Goal: Task Accomplishment & Management: Manage account settings

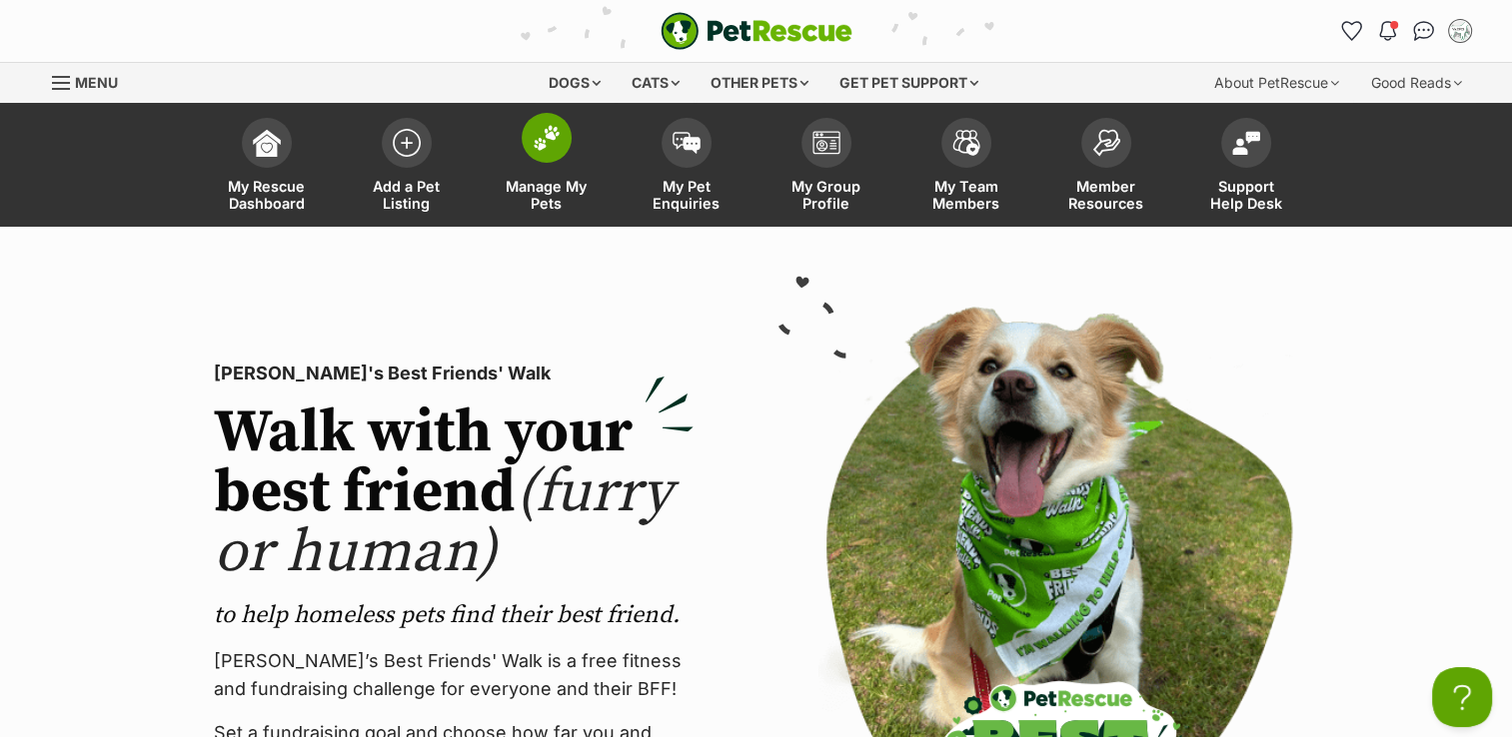
click at [537, 134] on img at bounding box center [547, 138] width 28 height 26
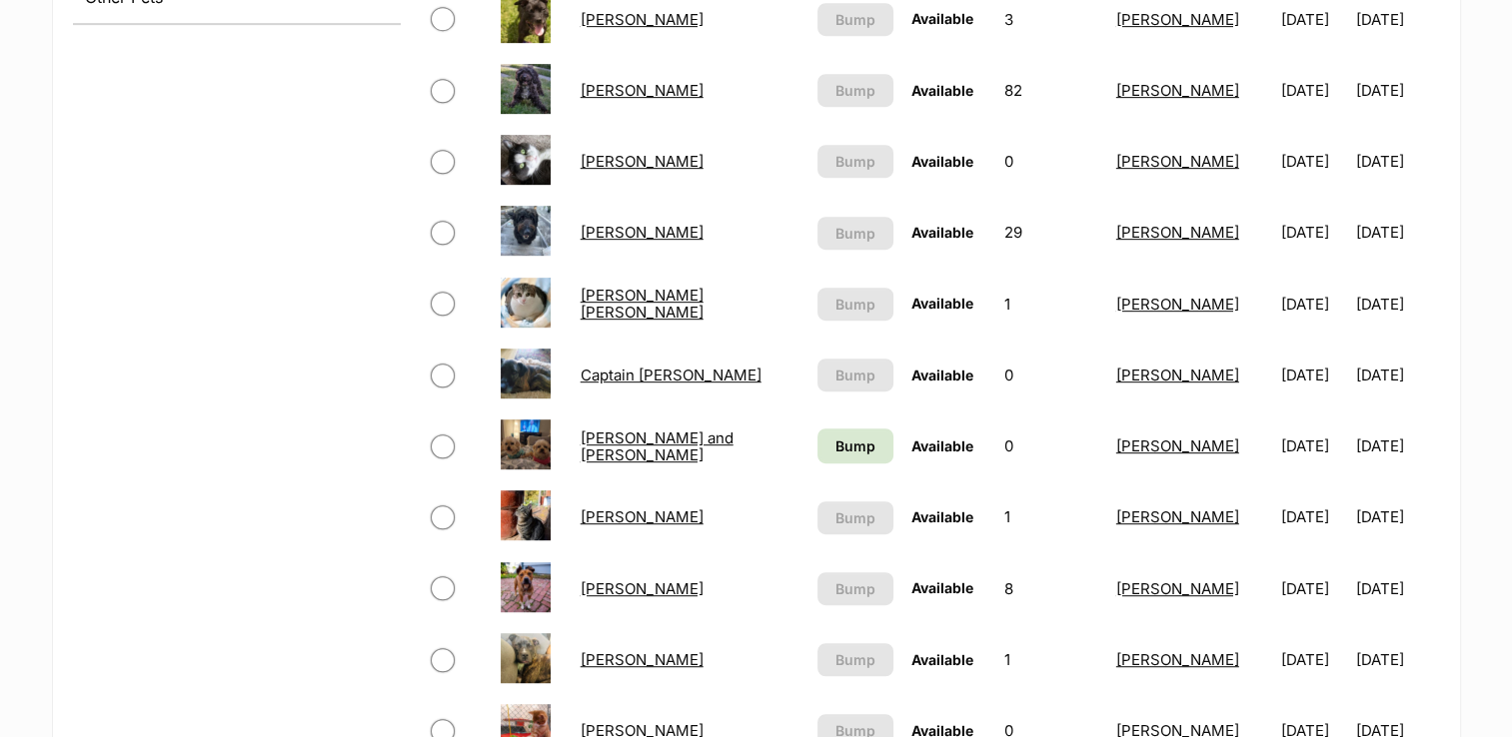
scroll to position [1099, 0]
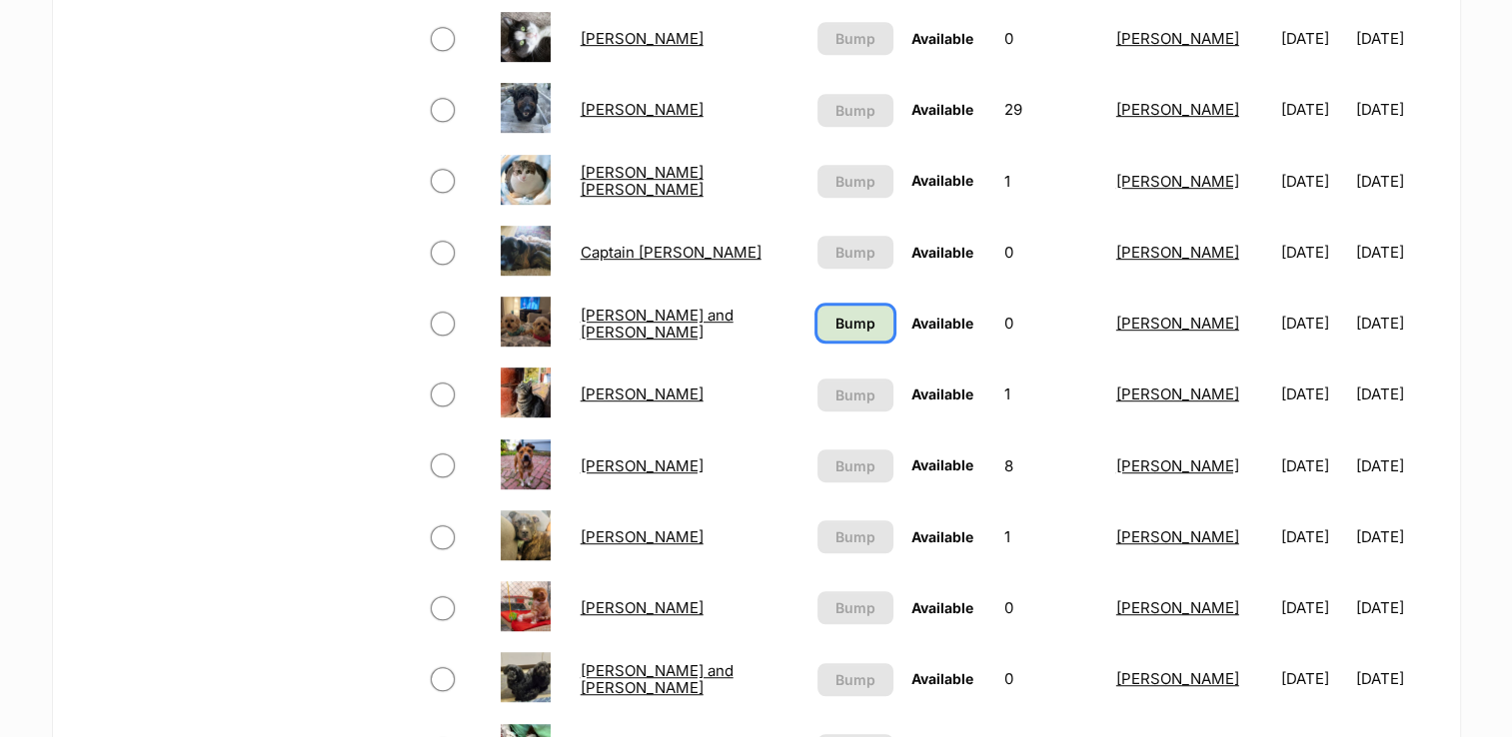
click at [817, 319] on link "Bump" at bounding box center [855, 323] width 76 height 35
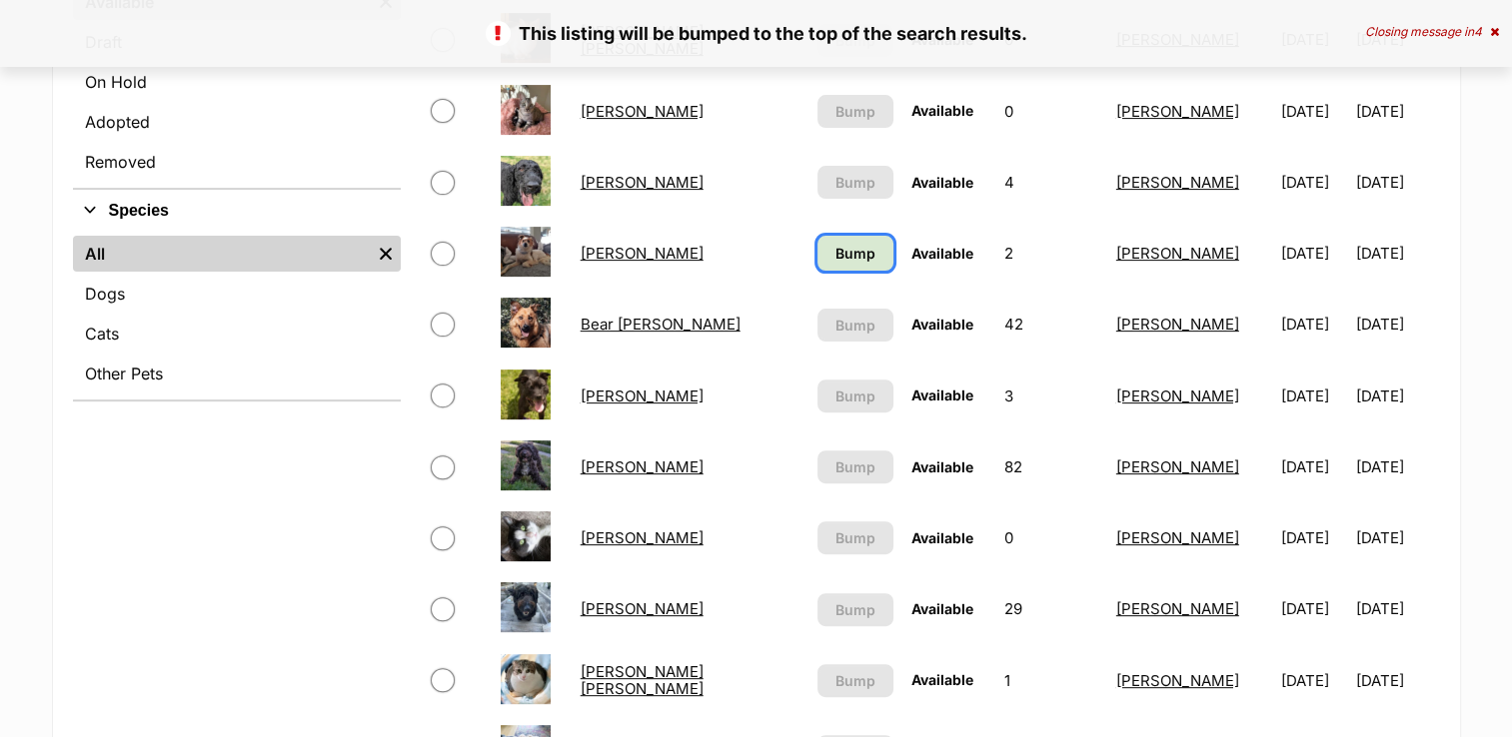
click at [845, 237] on link "Bump" at bounding box center [855, 253] width 76 height 35
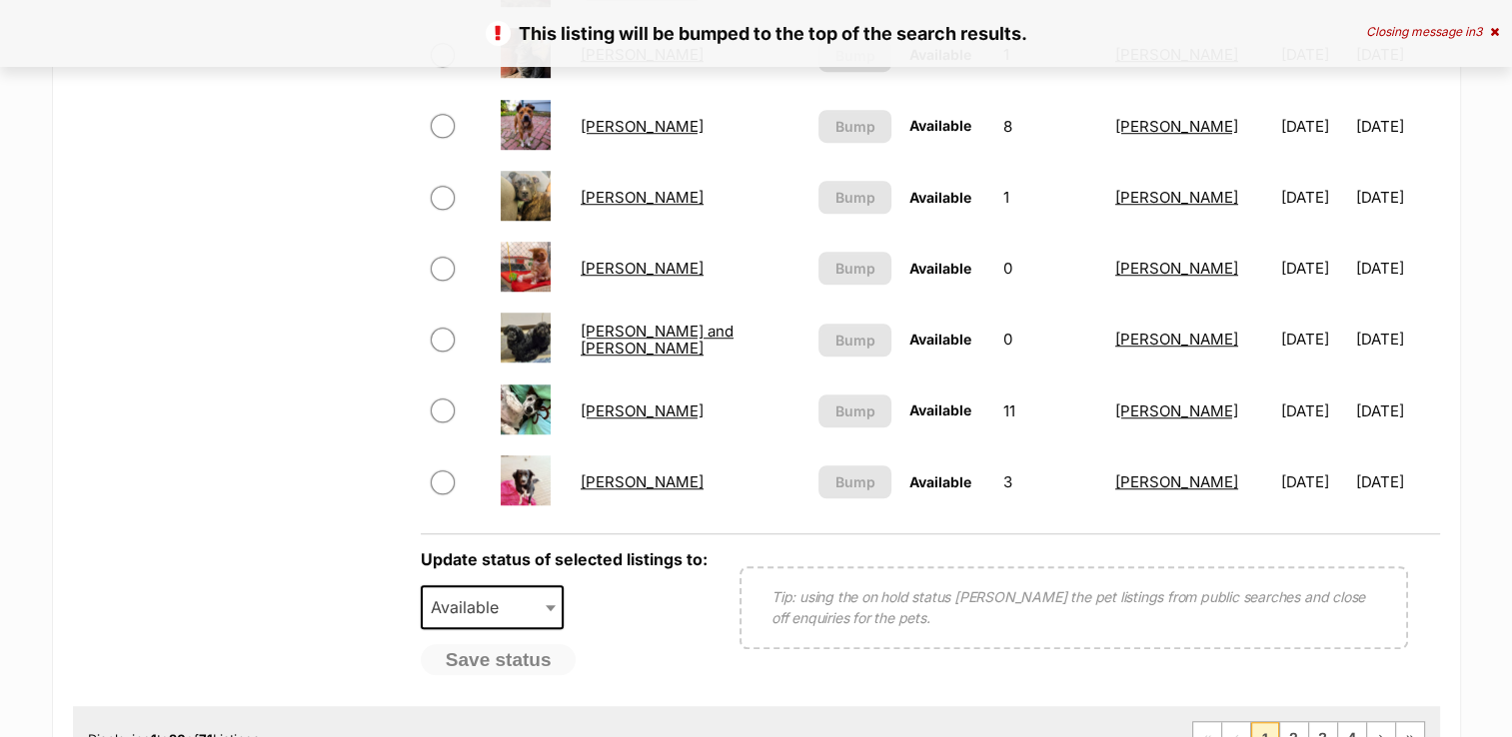
scroll to position [1599, 0]
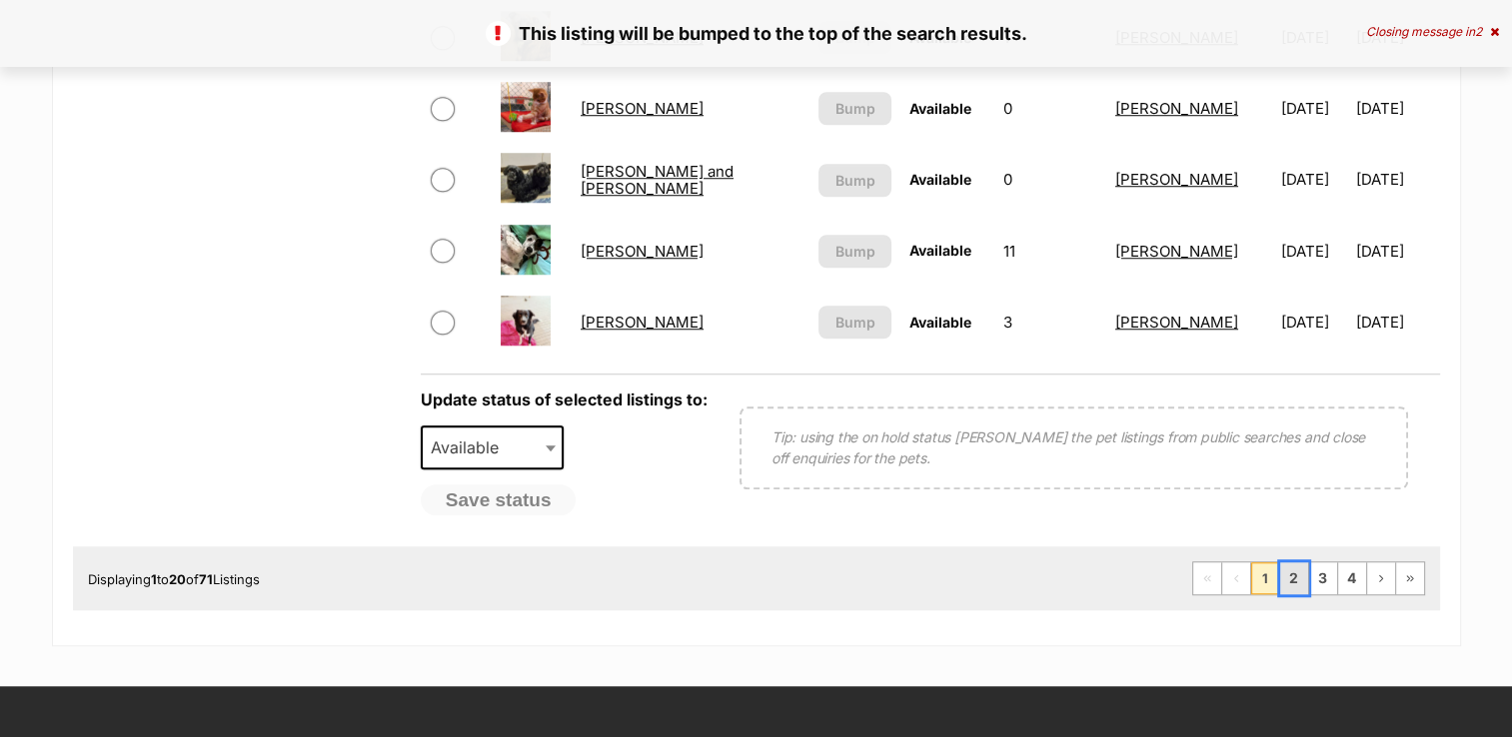
click at [1290, 584] on link "2" at bounding box center [1294, 578] width 28 height 32
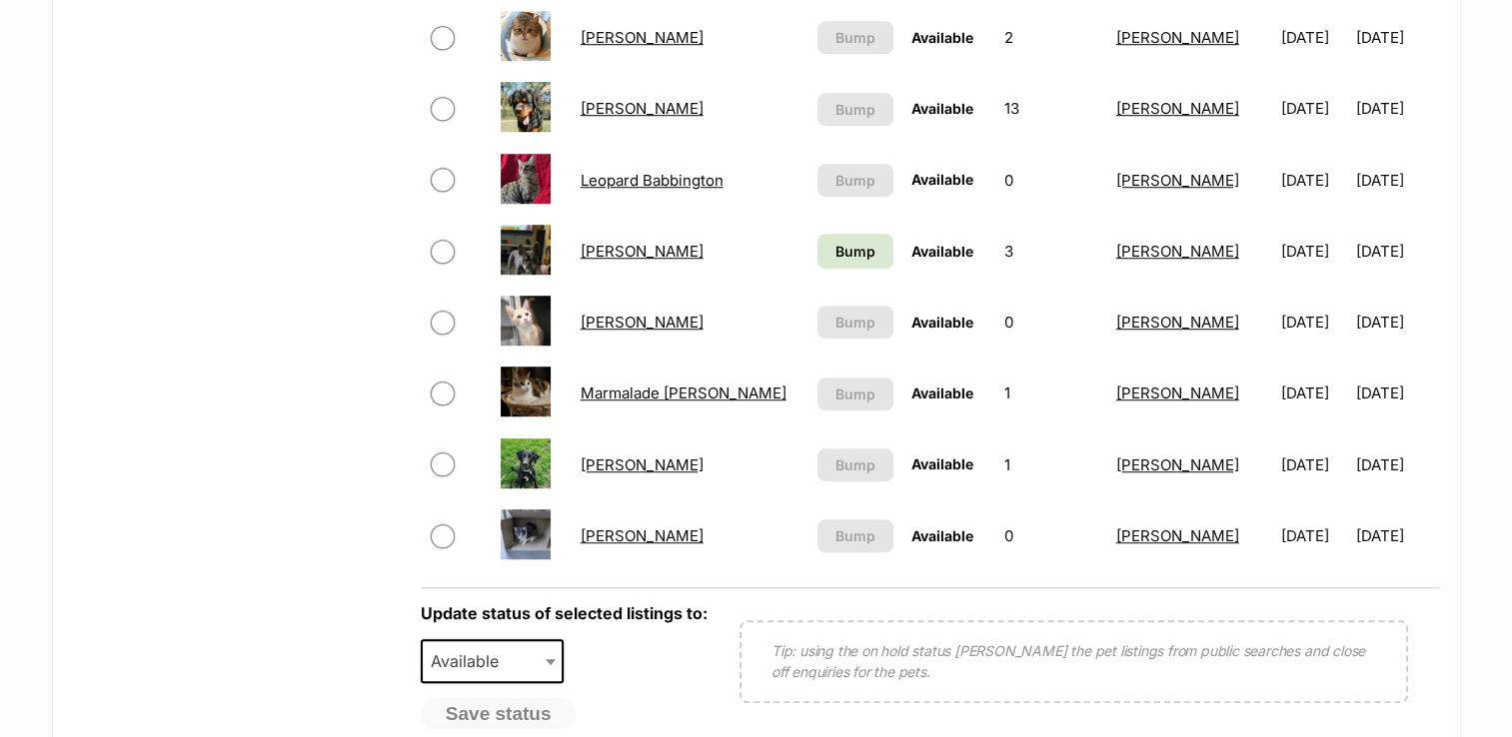
scroll to position [1299, 0]
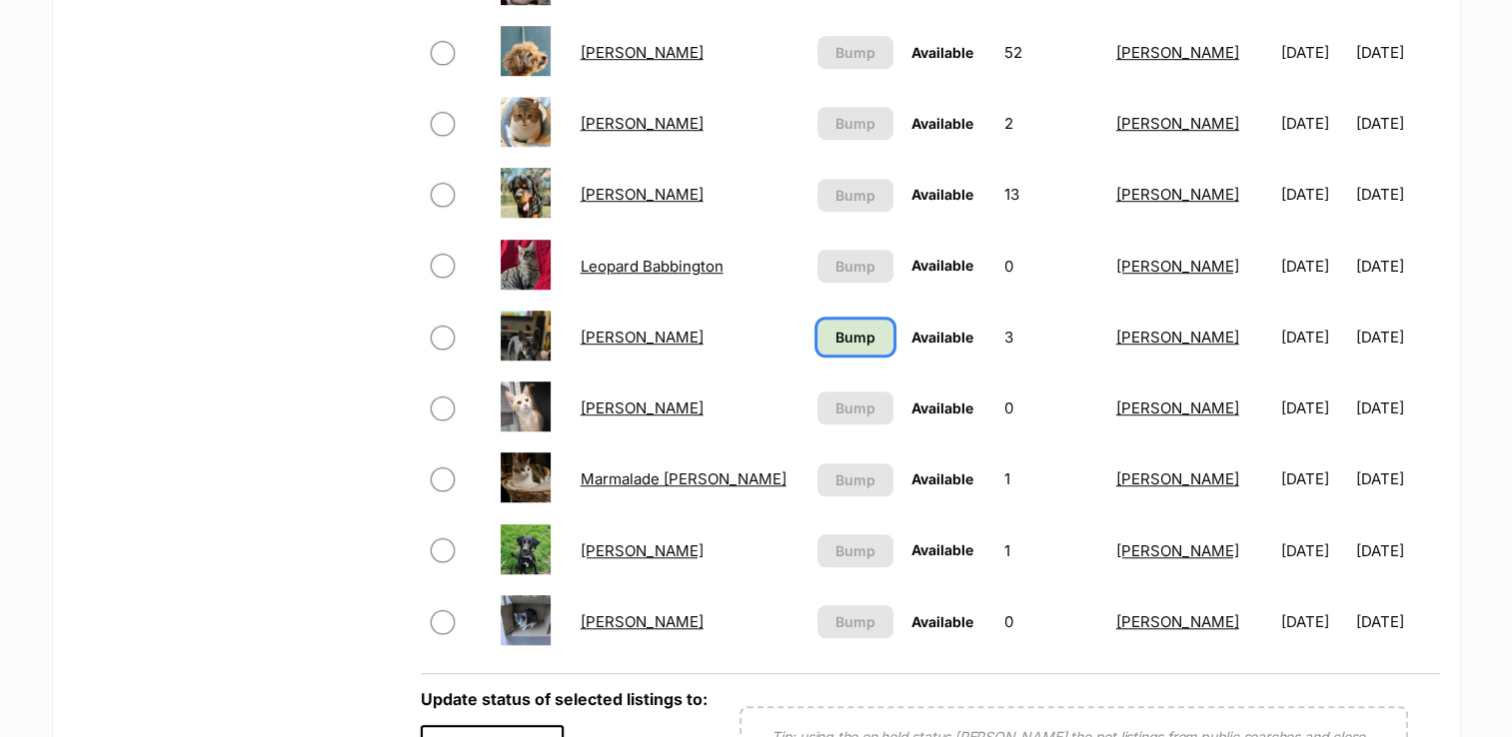
click at [835, 331] on span "Bump" at bounding box center [855, 337] width 40 height 21
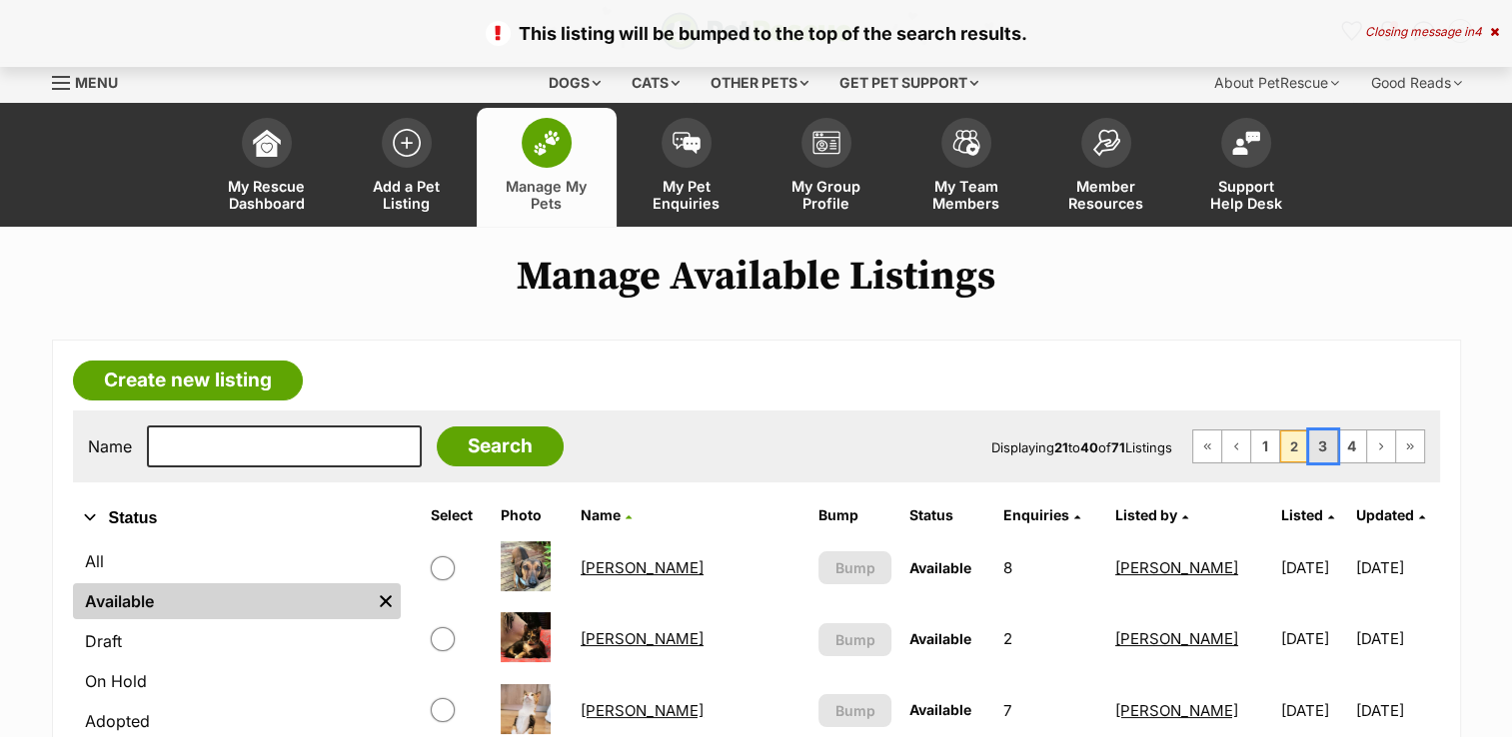
click at [1317, 446] on link "3" at bounding box center [1323, 447] width 28 height 32
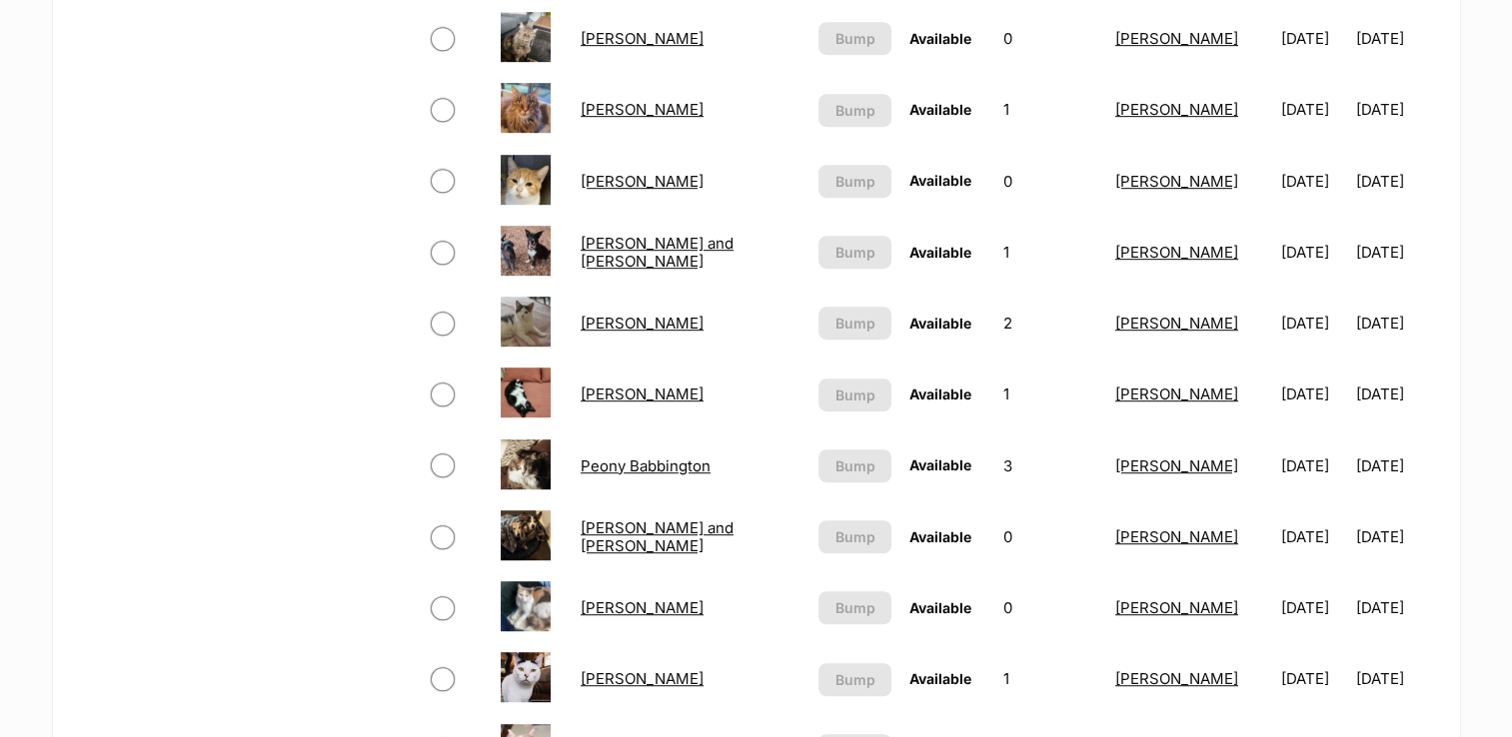
scroll to position [1499, 0]
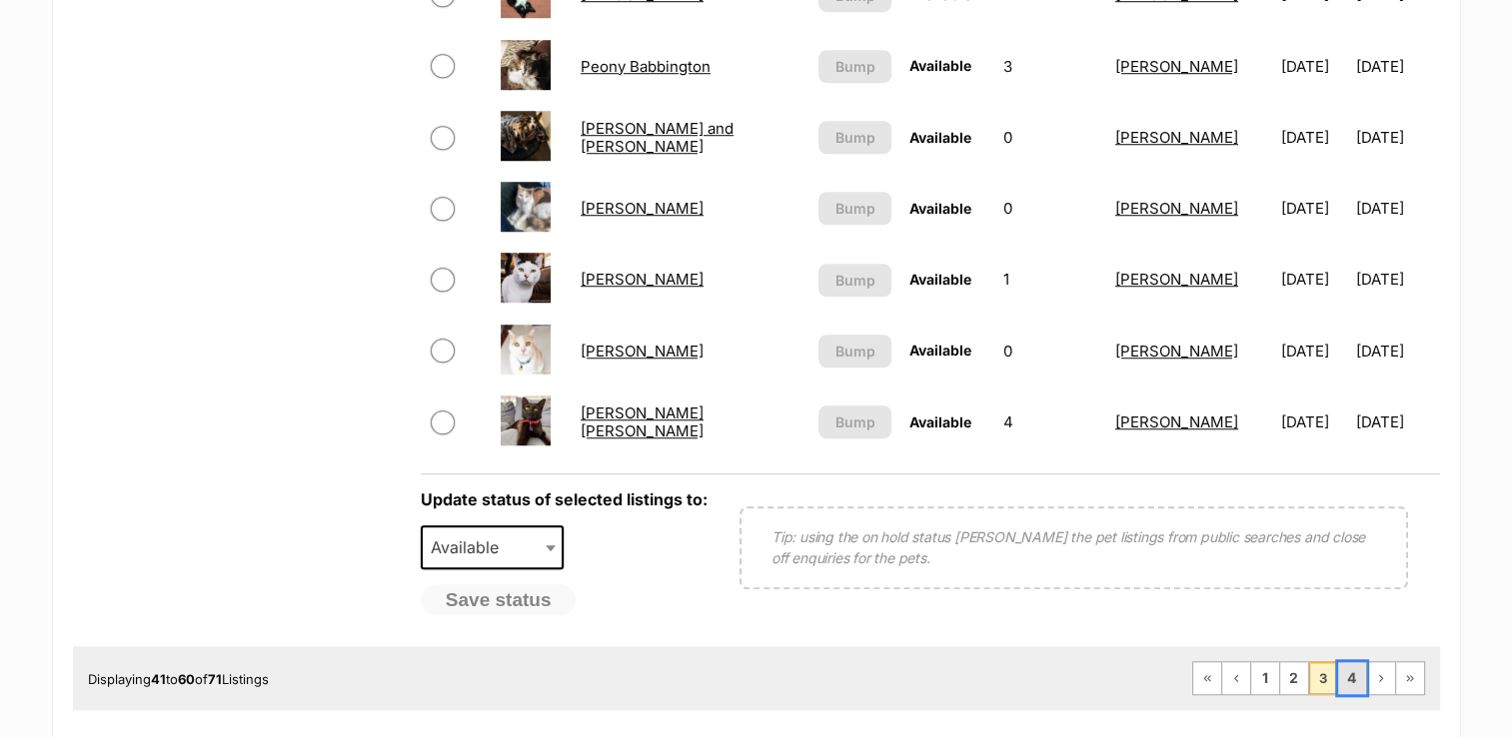
click at [1354, 681] on link "4" at bounding box center [1352, 678] width 28 height 32
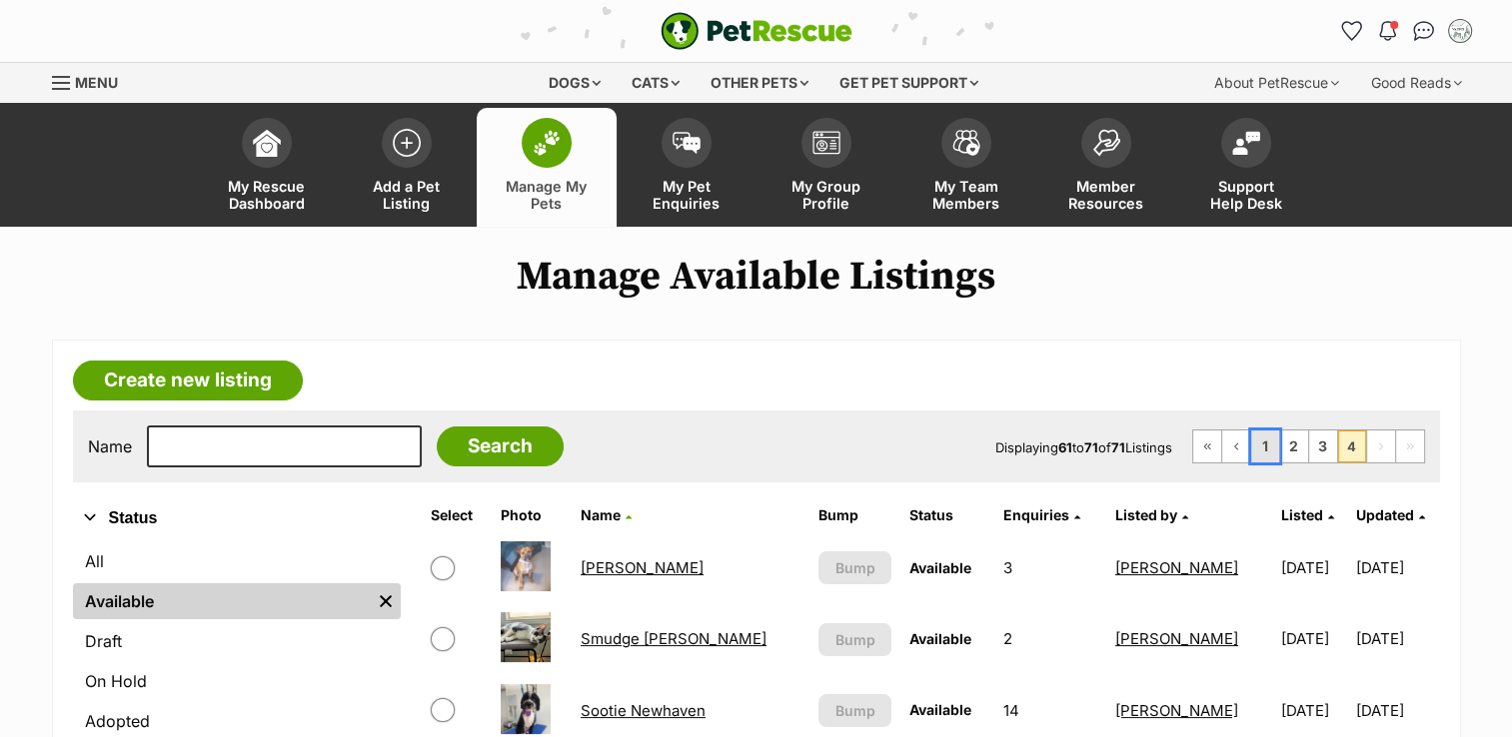
click at [1263, 448] on link "1" at bounding box center [1265, 447] width 28 height 32
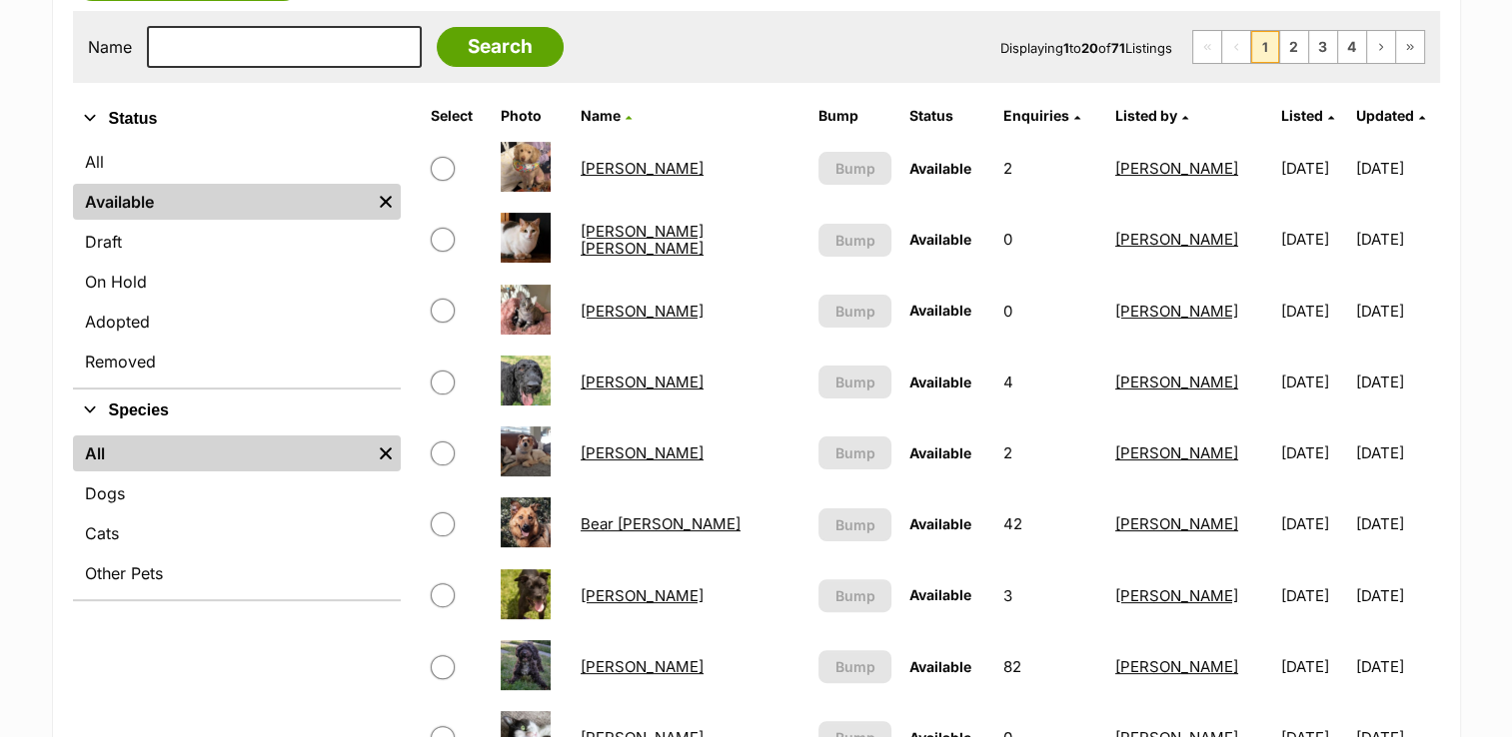
click at [643, 365] on td "[PERSON_NAME]" at bounding box center [690, 382] width 236 height 69
click at [641, 379] on link "[PERSON_NAME]" at bounding box center [641, 382] width 123 height 19
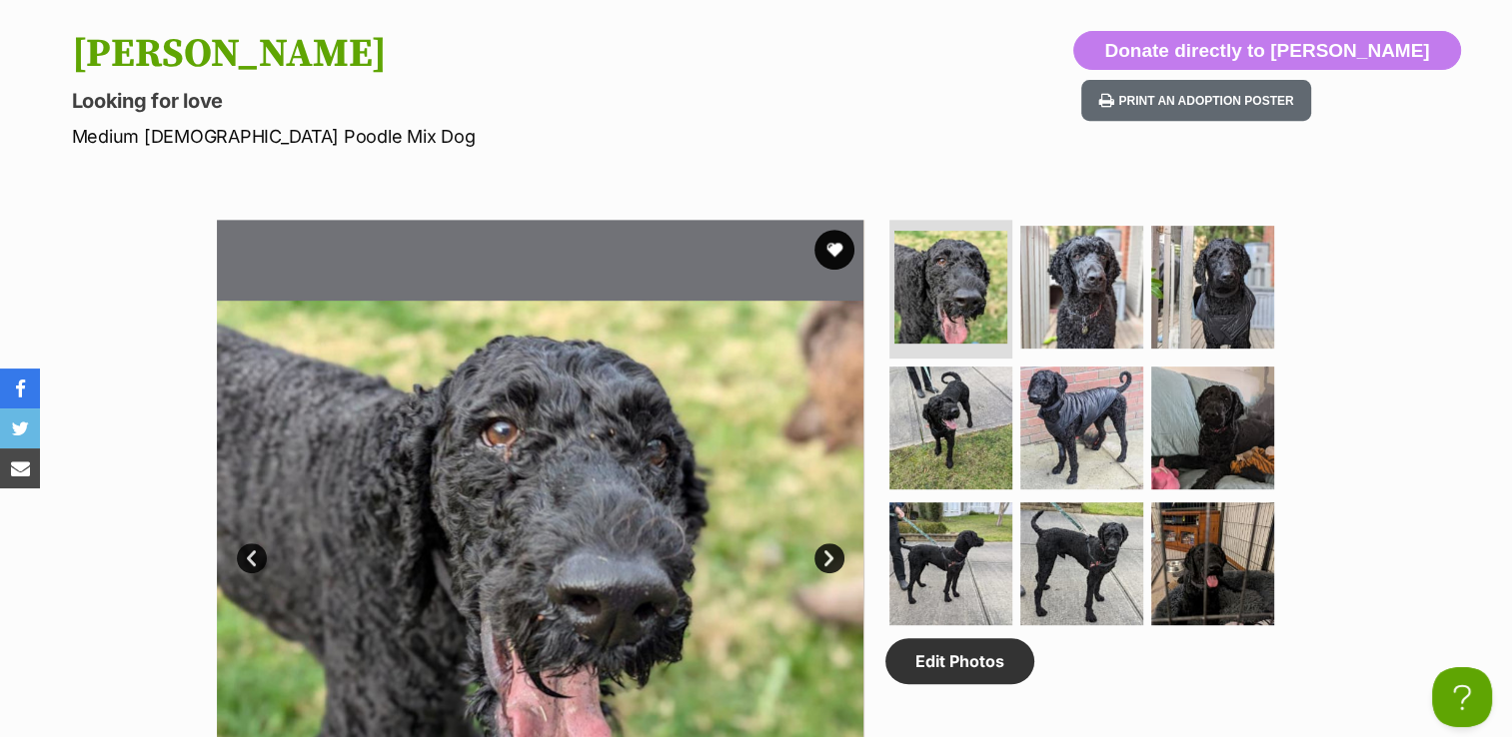
scroll to position [799, 0]
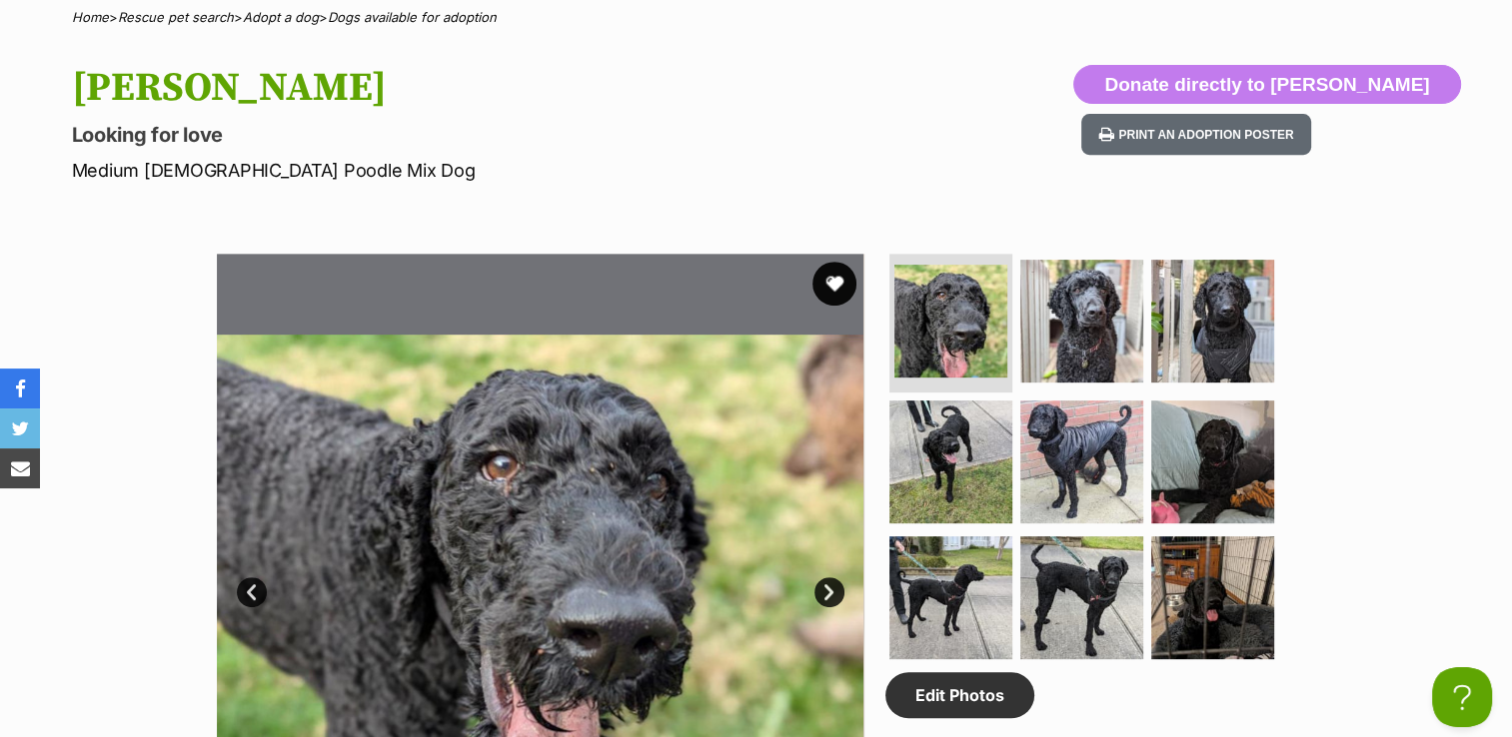
click at [834, 277] on button "favourite" at bounding box center [834, 284] width 44 height 44
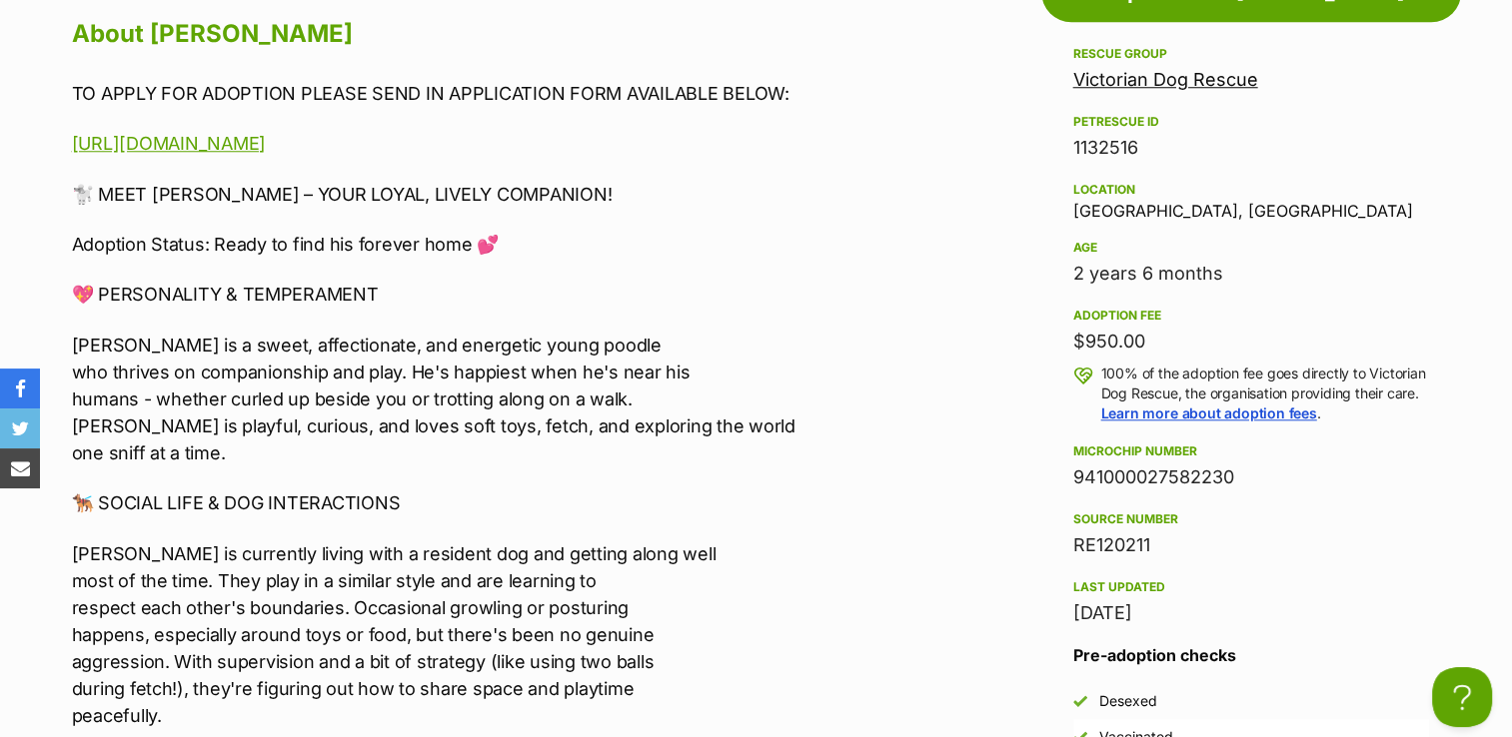
scroll to position [0, 0]
drag, startPoint x: 72, startPoint y: 180, endPoint x: 159, endPoint y: 617, distance: 446.2
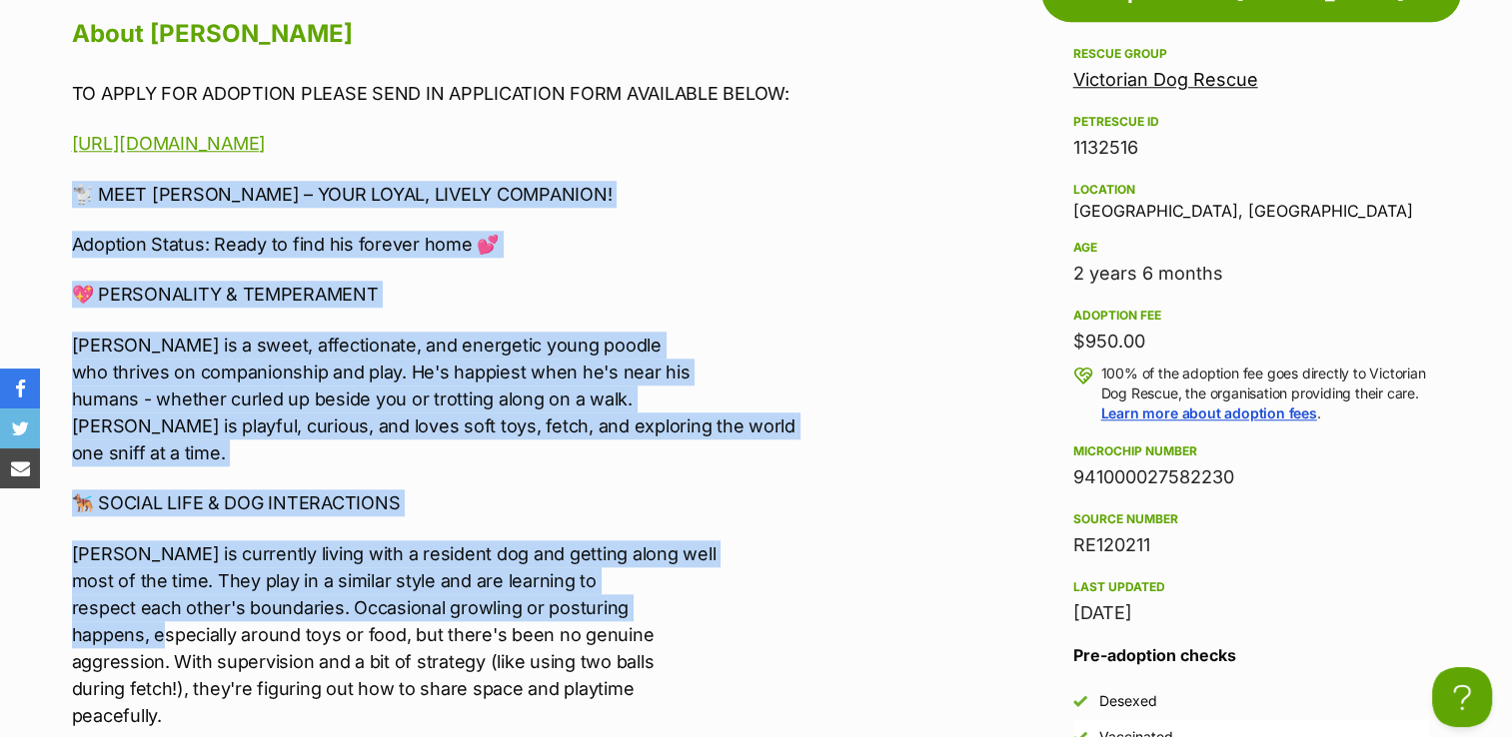
click at [576, 494] on p "🐕‍🦺 SOCIAL LIFE & DOG INTERACTIONS" at bounding box center [484, 503] width 825 height 27
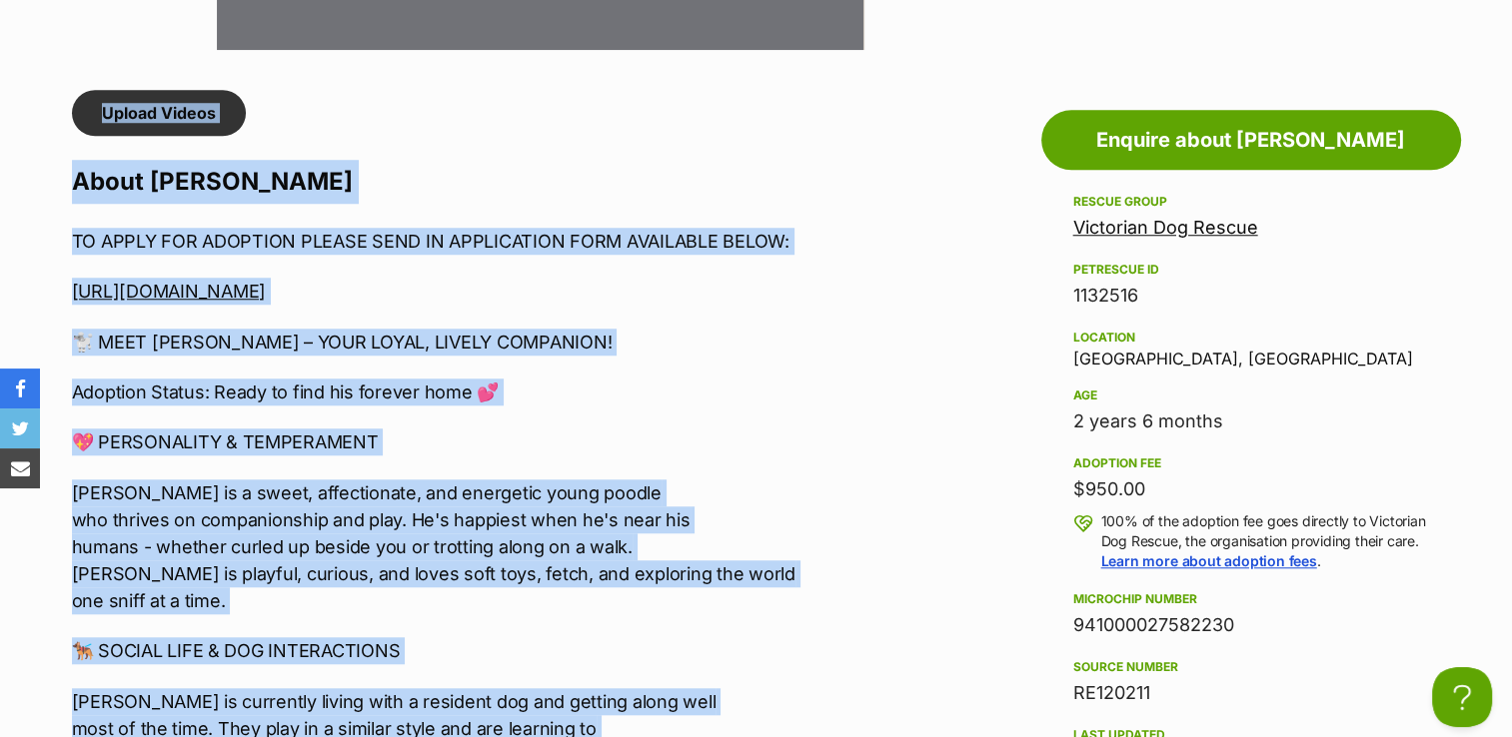
scroll to position [1586, 0]
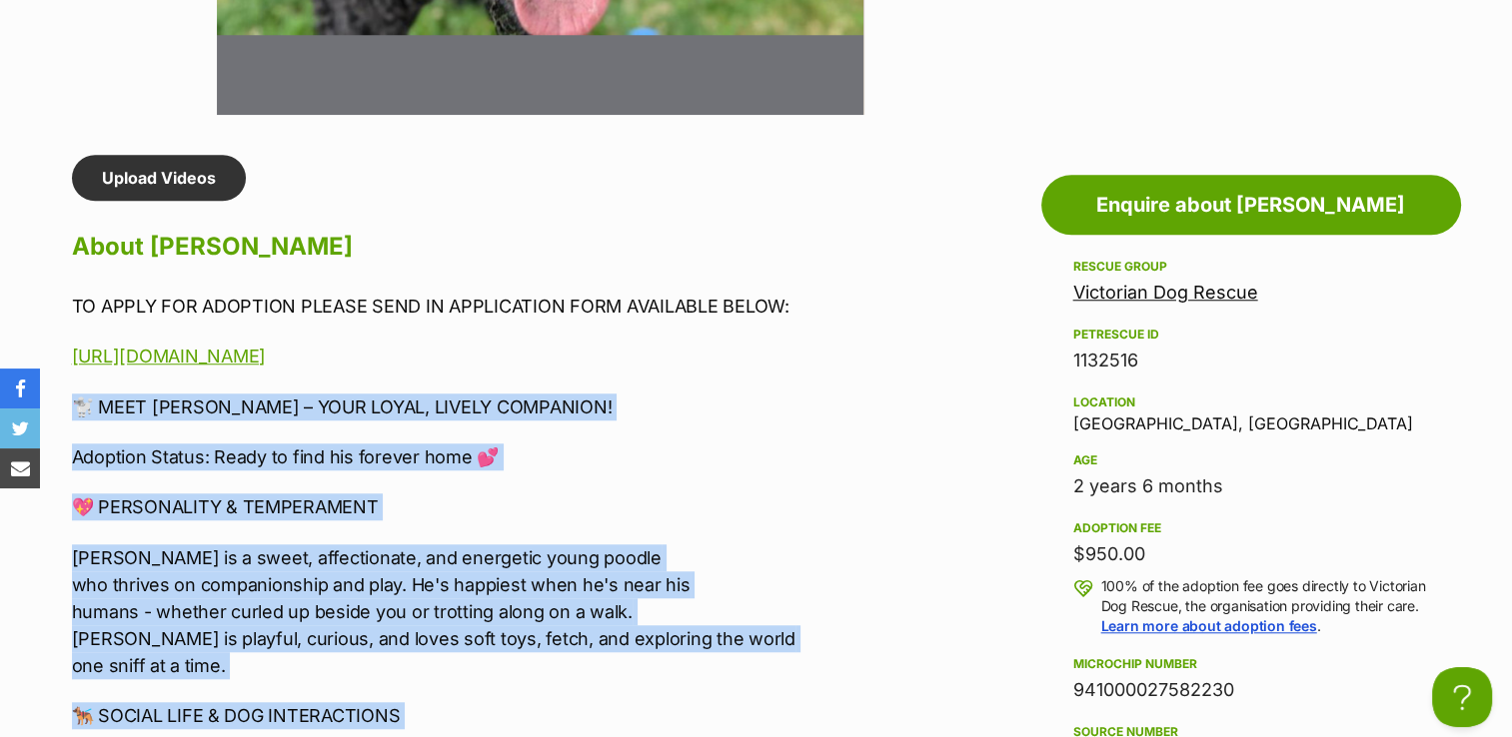
drag, startPoint x: 552, startPoint y: 703, endPoint x: 56, endPoint y: 390, distance: 586.5
drag, startPoint x: 56, startPoint y: 390, endPoint x: 156, endPoint y: 402, distance: 100.6
copy div "🐩 LORE IPSUMD SITAMETCO – ADIP ELITS, DOEIUS TEMPORINC! Utlabore Etdolo: Magna …"
